Goal: Navigation & Orientation: Find specific page/section

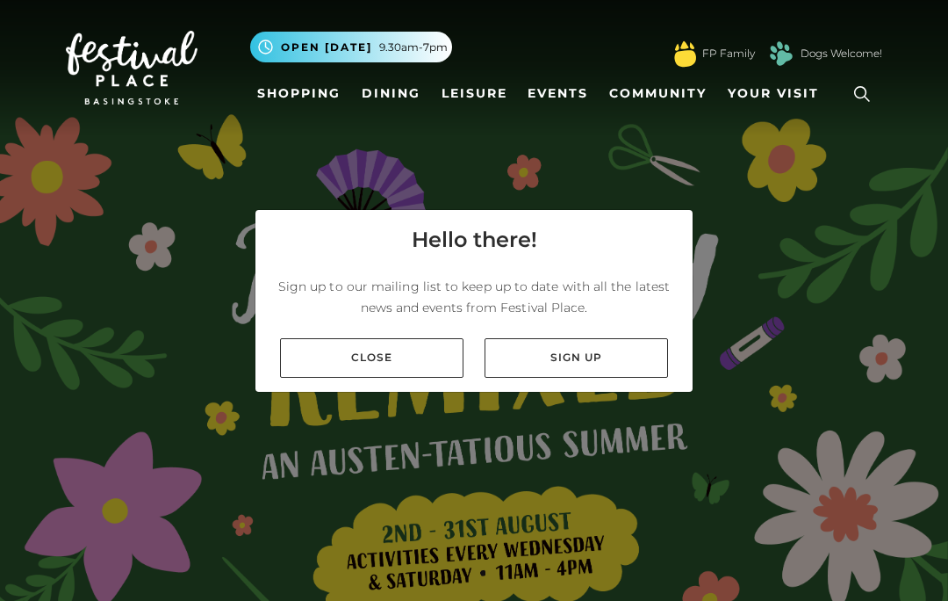
click at [321, 378] on link "Close" at bounding box center [372, 358] width 184 height 40
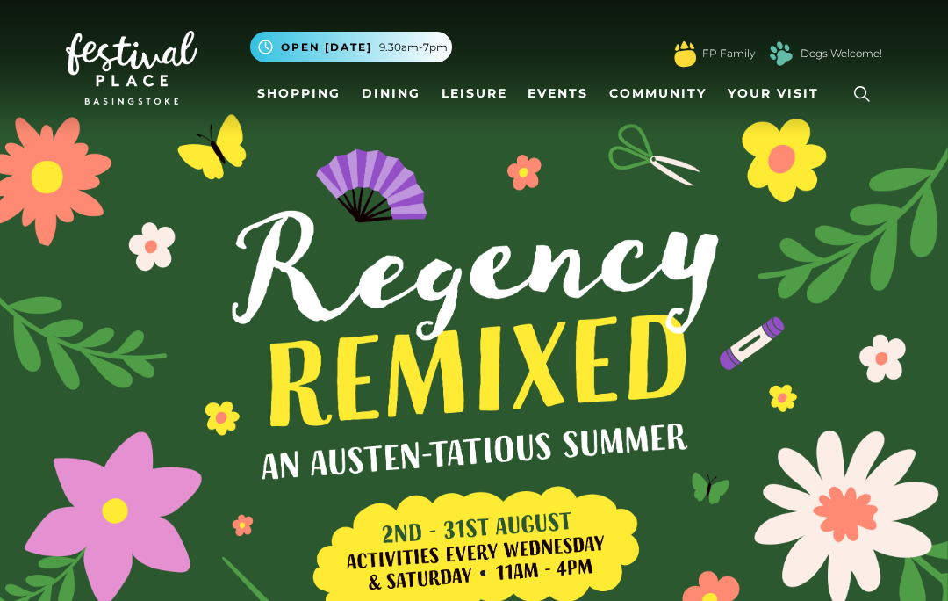
click at [280, 86] on link "Shopping" at bounding box center [298, 93] width 97 height 32
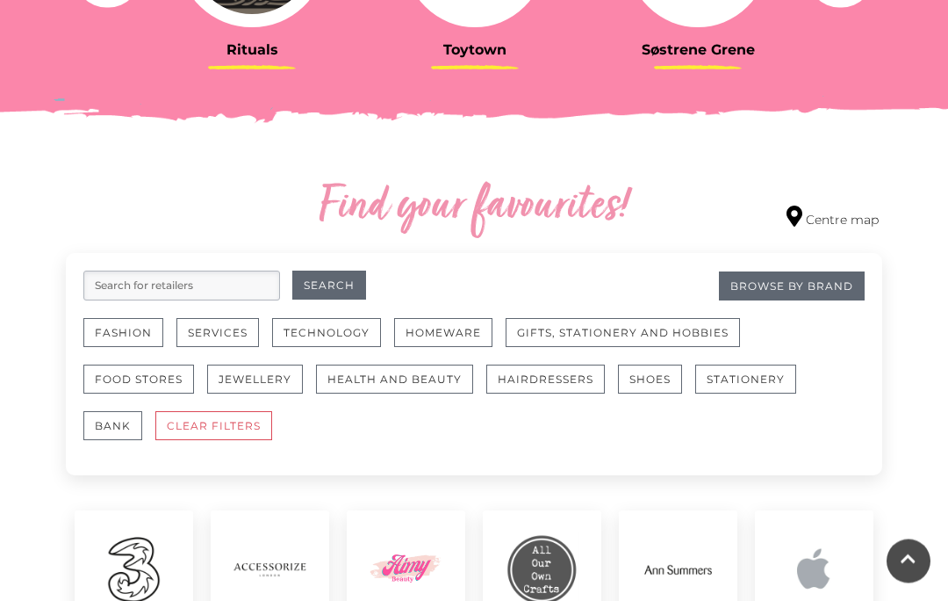
scroll to position [854, 0]
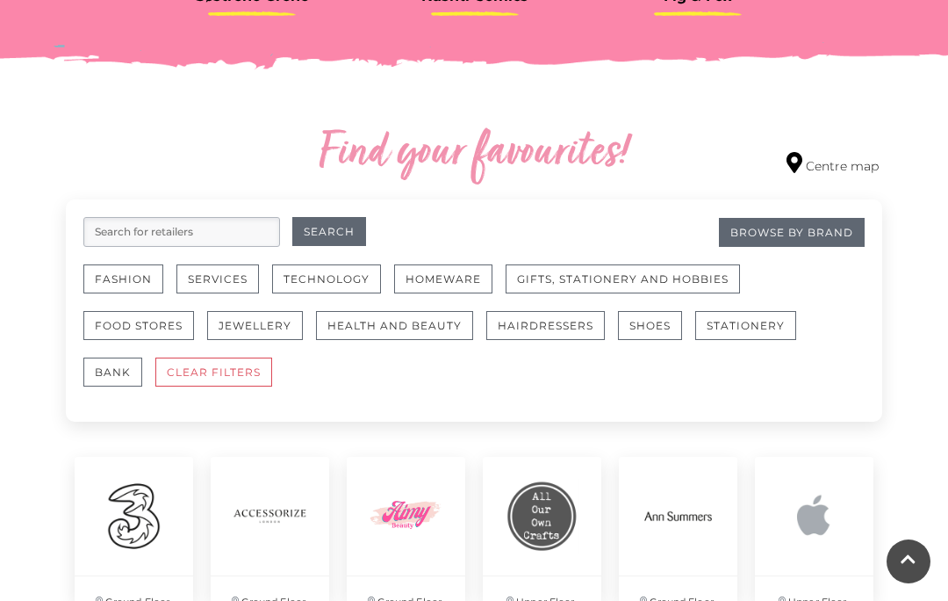
click at [111, 280] on button "Fashion" at bounding box center [123, 278] width 80 height 29
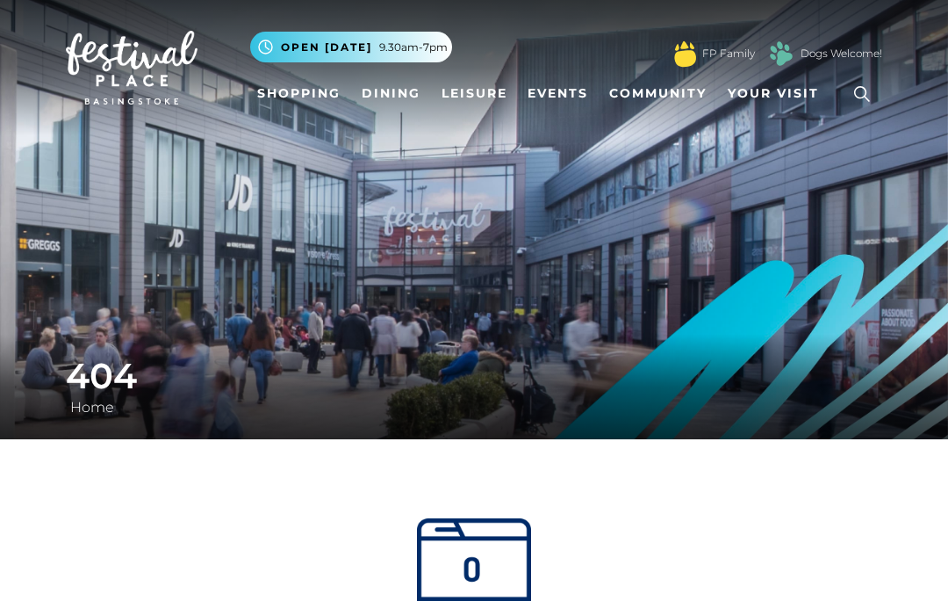
click at [285, 99] on link "Shopping" at bounding box center [298, 93] width 97 height 32
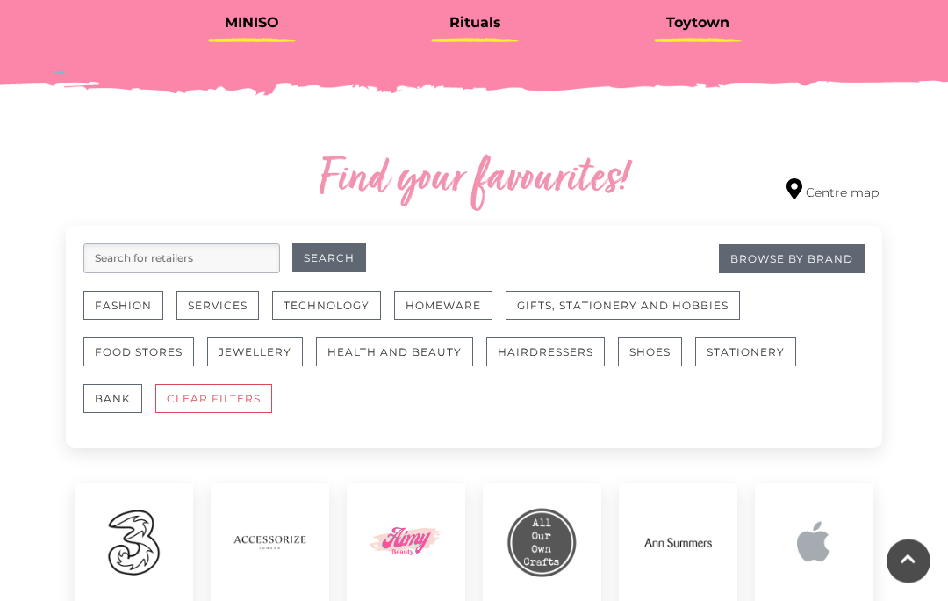
scroll to position [887, 0]
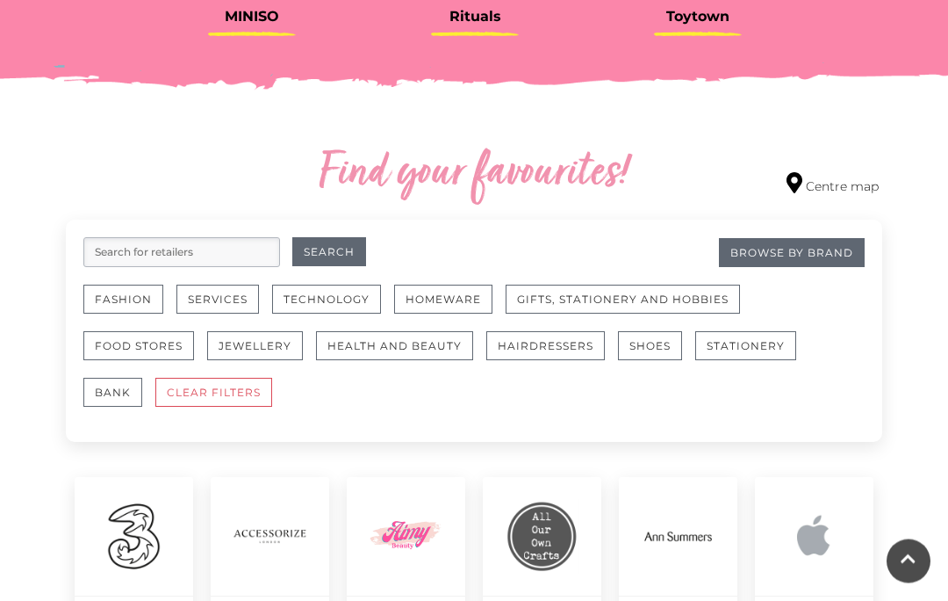
click at [109, 299] on button "Fashion" at bounding box center [123, 299] width 80 height 29
